Goal: Task Accomplishment & Management: Manage account settings

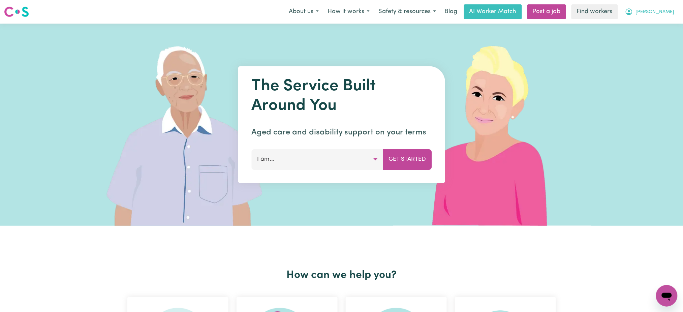
click at [663, 6] on button "[PERSON_NAME]" at bounding box center [650, 12] width 58 height 14
click at [665, 27] on link "My Dashboard" at bounding box center [652, 26] width 53 height 13
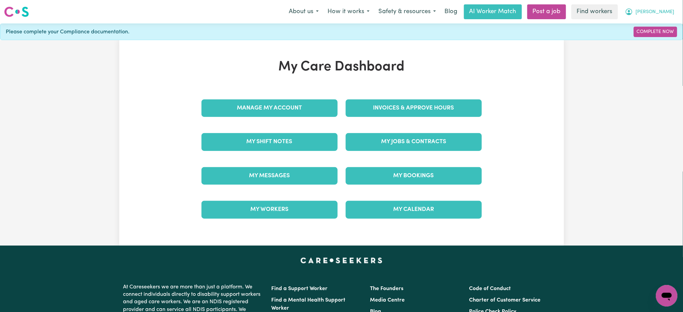
click at [677, 12] on button "[PERSON_NAME]" at bounding box center [650, 12] width 58 height 14
click at [668, 35] on link "Logout" at bounding box center [652, 38] width 53 height 13
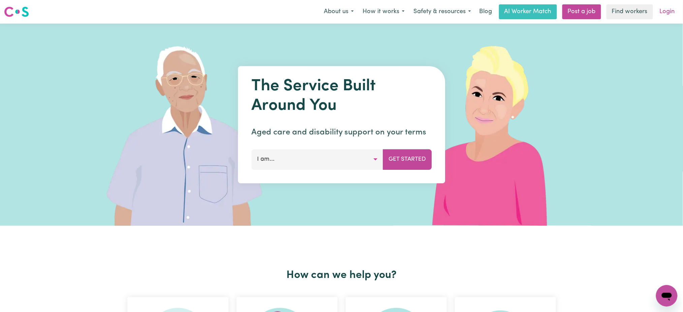
click at [673, 4] on link "Login" at bounding box center [667, 11] width 23 height 15
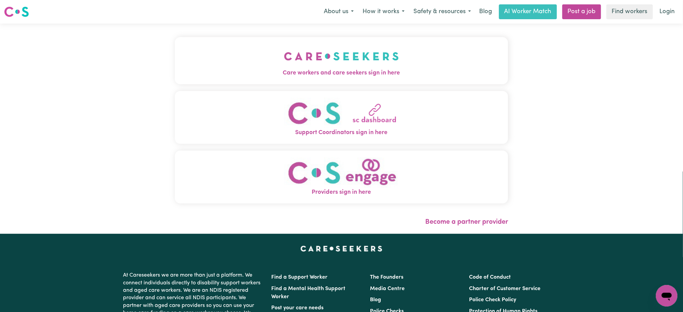
click at [267, 64] on button "Care workers and care seekers sign in here" at bounding box center [342, 60] width 334 height 47
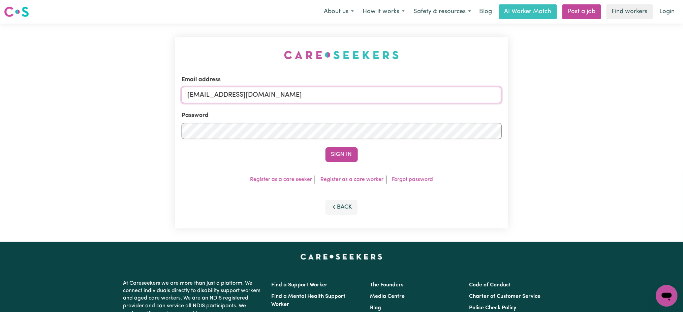
click at [213, 94] on input "[EMAIL_ADDRESS][DOMAIN_NAME]" at bounding box center [342, 95] width 320 height 16
drag, startPoint x: 223, startPoint y: 93, endPoint x: 487, endPoint y: 98, distance: 264.0
click at [487, 98] on input "[EMAIL_ADDRESS][DOMAIN_NAME]" at bounding box center [342, 95] width 320 height 16
type input "[EMAIL_ADDRESS][DOMAIN_NAME]"
click at [326, 147] on button "Sign In" at bounding box center [342, 154] width 32 height 15
